Goal: Transaction & Acquisition: Obtain resource

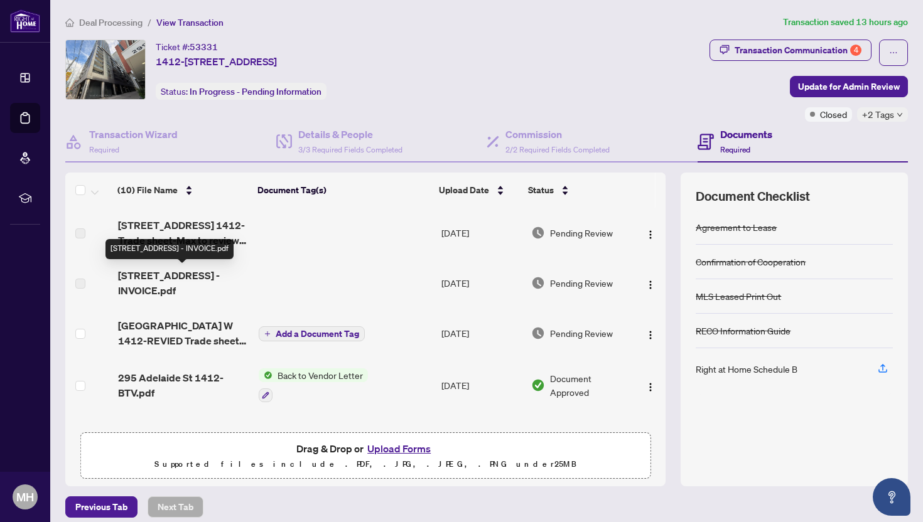
click at [214, 276] on span "[STREET_ADDRESS] - INVOICE.pdf" at bounding box center [183, 283] width 131 height 30
click at [741, 134] on h4 "Documents" at bounding box center [746, 134] width 52 height 15
click at [738, 146] on span "Required" at bounding box center [735, 149] width 30 height 9
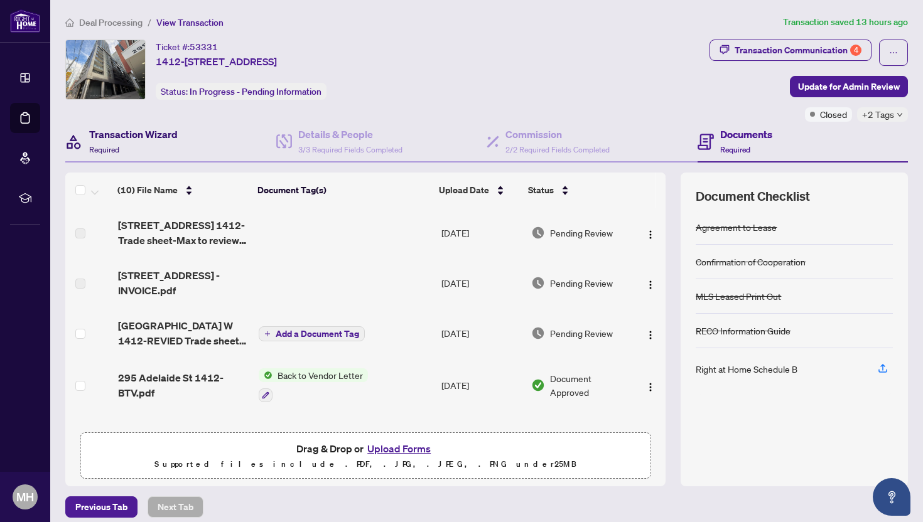
click at [141, 139] on h4 "Transaction Wizard" at bounding box center [133, 134] width 89 height 15
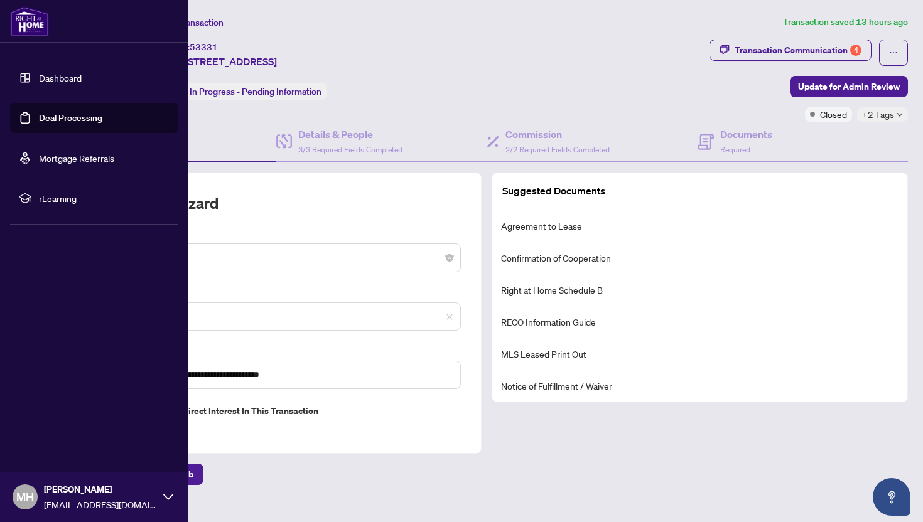
click at [61, 78] on link "Dashboard" at bounding box center [60, 77] width 43 height 11
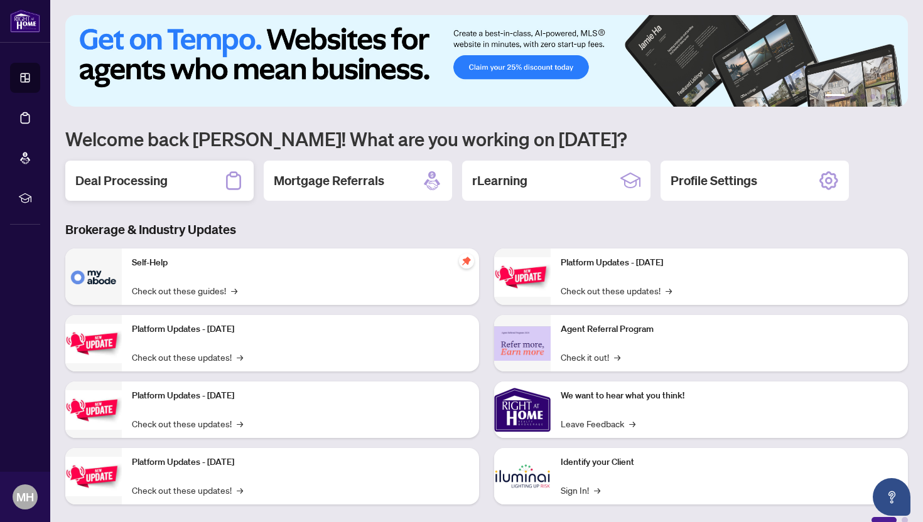
click at [161, 181] on h2 "Deal Processing" at bounding box center [121, 181] width 92 height 18
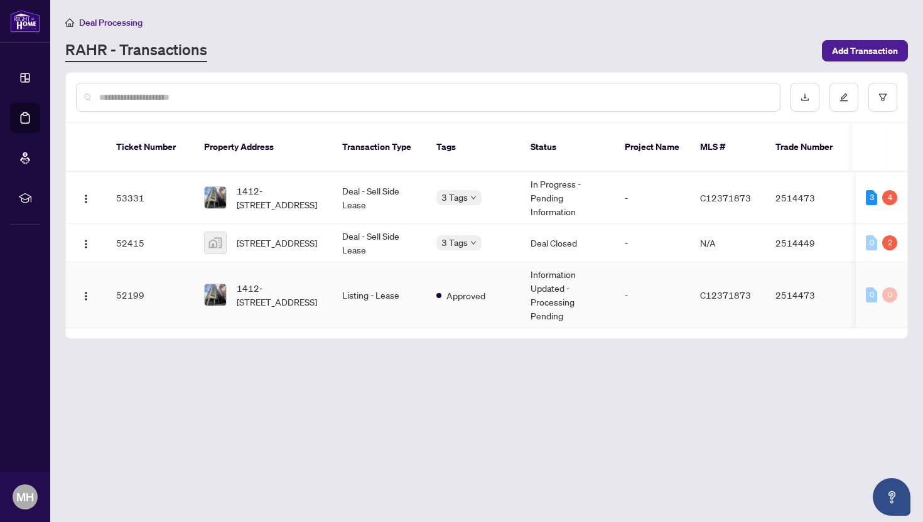
click at [261, 296] on td "1412-[STREET_ADDRESS]" at bounding box center [263, 295] width 138 height 66
click at [254, 184] on span "1412-[STREET_ADDRESS]" at bounding box center [279, 198] width 85 height 28
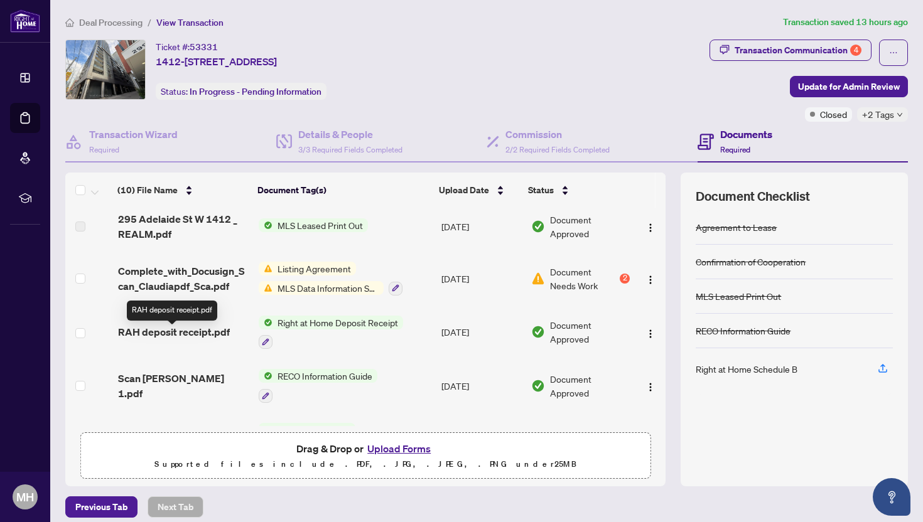
scroll to position [212, 0]
click at [198, 326] on span "RAH deposit receipt.pdf" at bounding box center [174, 330] width 112 height 15
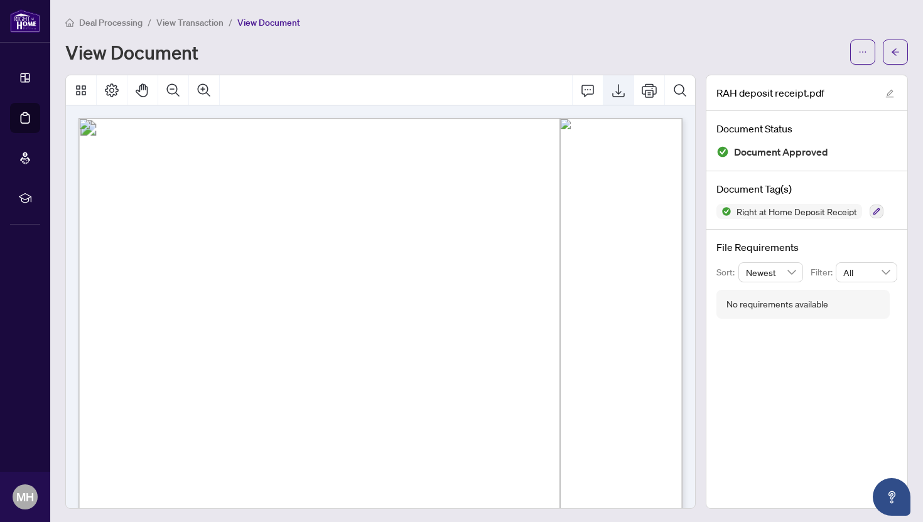
click at [611, 89] on icon "Export" at bounding box center [618, 90] width 15 height 15
